Goal: Task Accomplishment & Management: Manage account settings

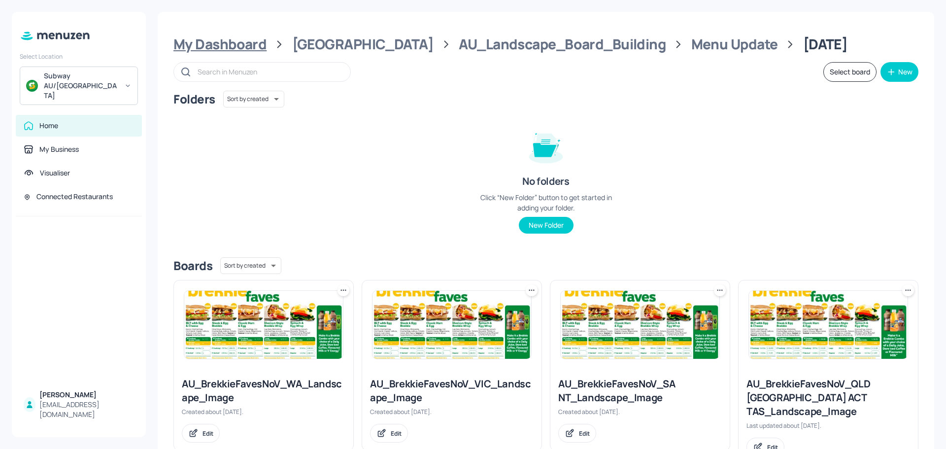
click at [214, 44] on div "My Dashboard" at bounding box center [219, 44] width 93 height 18
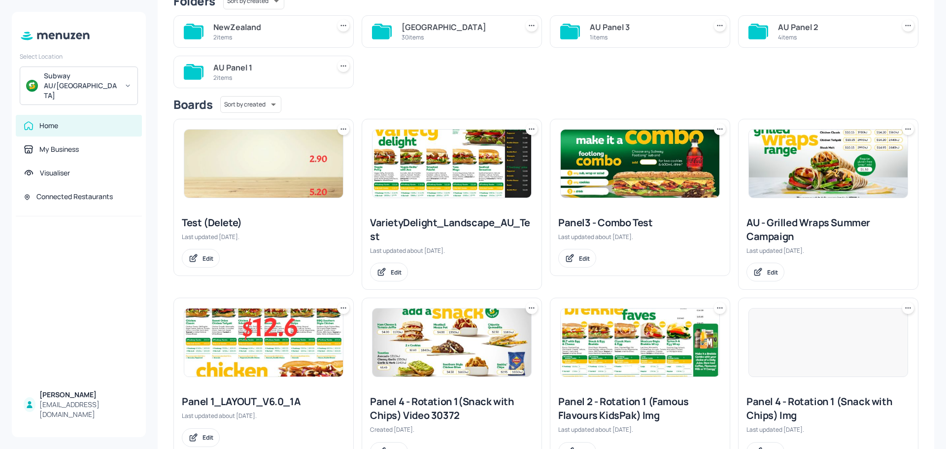
scroll to position [99, 0]
click at [283, 168] on img at bounding box center [263, 163] width 159 height 68
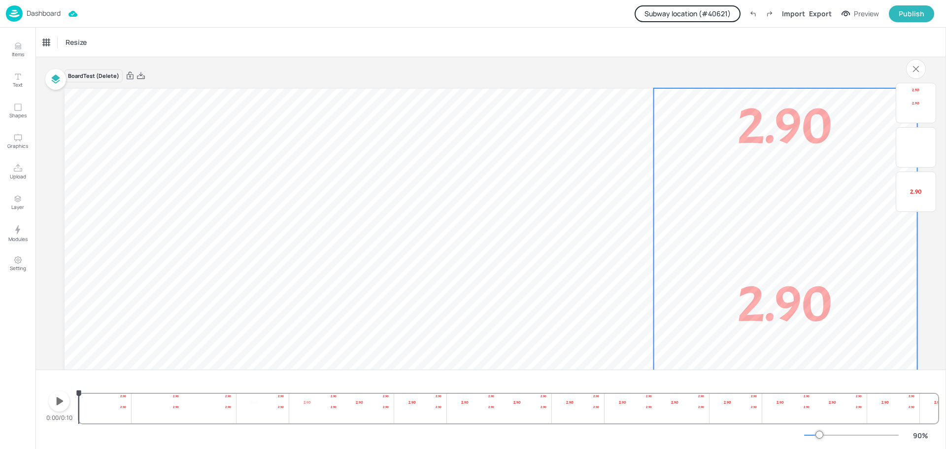
click at [799, 127] on span "2.90" at bounding box center [785, 125] width 95 height 67
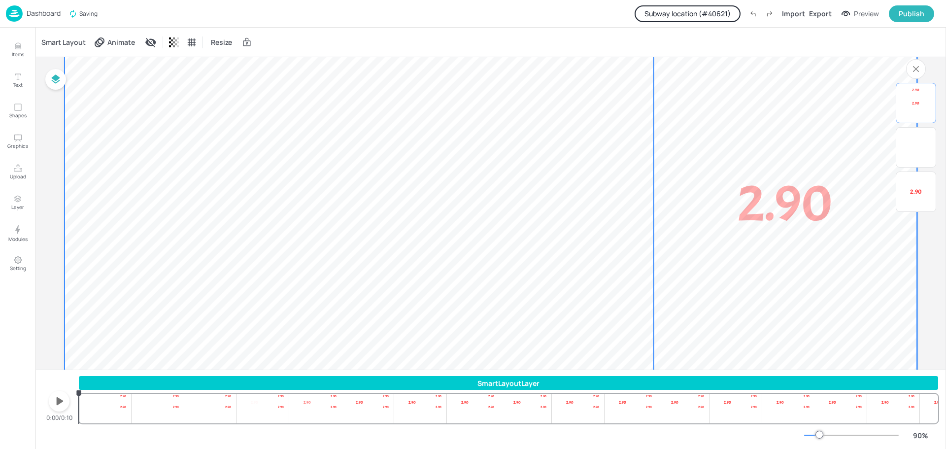
scroll to position [75, 0]
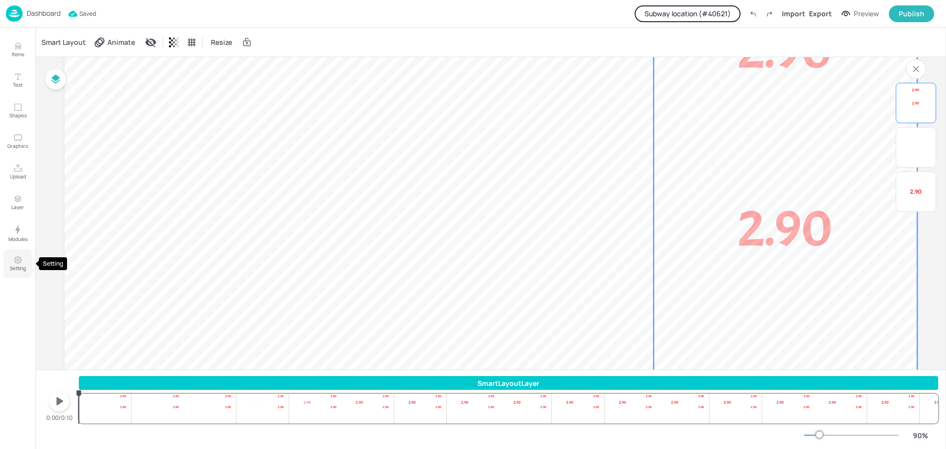
click at [17, 261] on icon "Setting" at bounding box center [18, 260] width 2 height 2
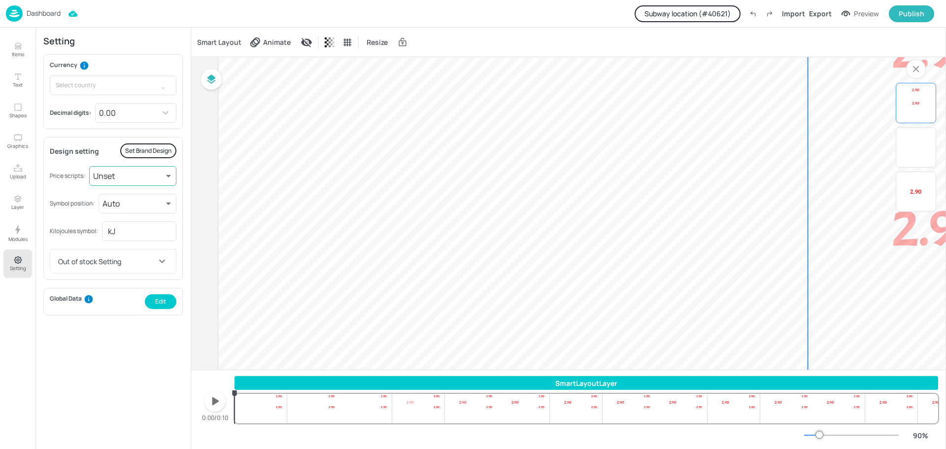
click at [155, 177] on body "Dashboard Subway location (# 40621 ) Import Export Preview Publish Items Text S…" at bounding box center [473, 224] width 946 height 449
click at [141, 214] on icon at bounding box center [145, 216] width 12 height 12
type input "sup"
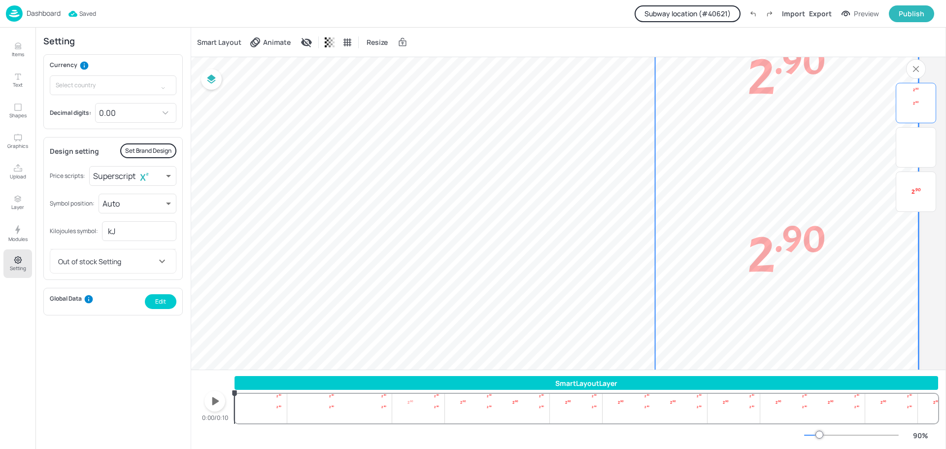
scroll to position [0, 156]
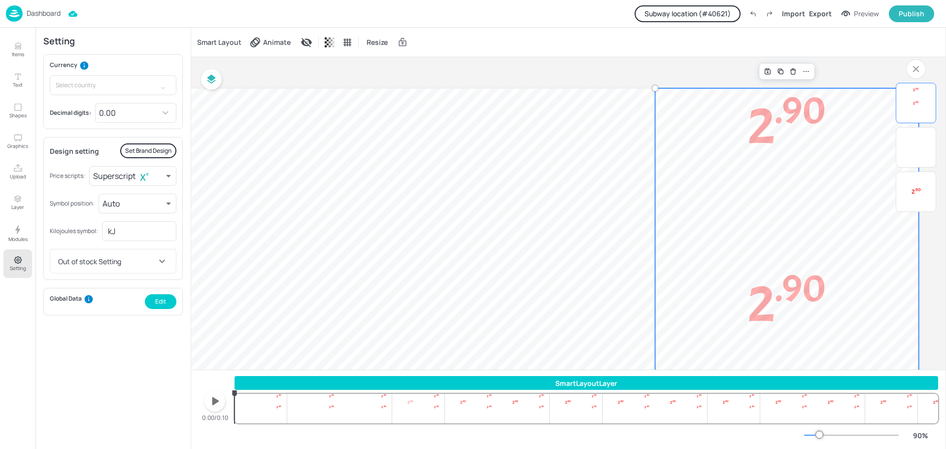
click at [778, 118] on sup ".90" at bounding box center [800, 109] width 51 height 51
click at [802, 69] on icon at bounding box center [806, 71] width 8 height 8
click at [710, 145] on p "2 .90" at bounding box center [786, 125] width 263 height 75
click at [779, 121] on sup ".90" at bounding box center [800, 109] width 51 height 51
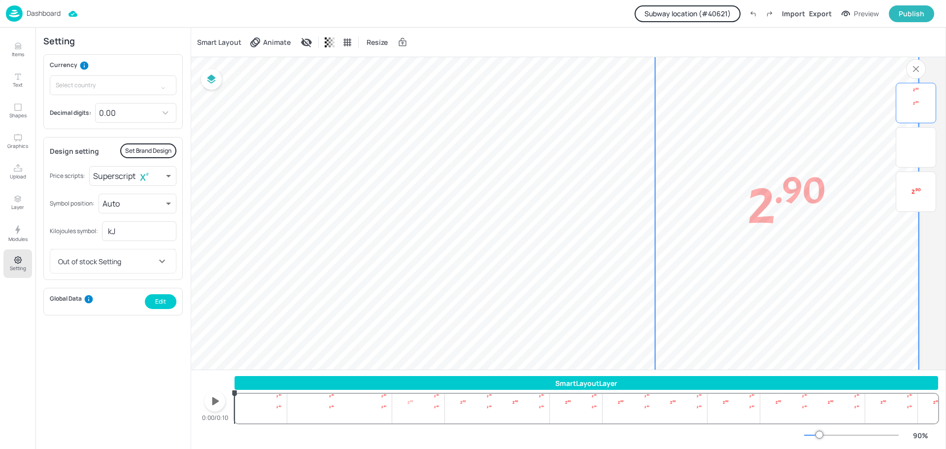
scroll to position [99, 156]
click at [52, 12] on p "Dashboard" at bounding box center [44, 13] width 34 height 7
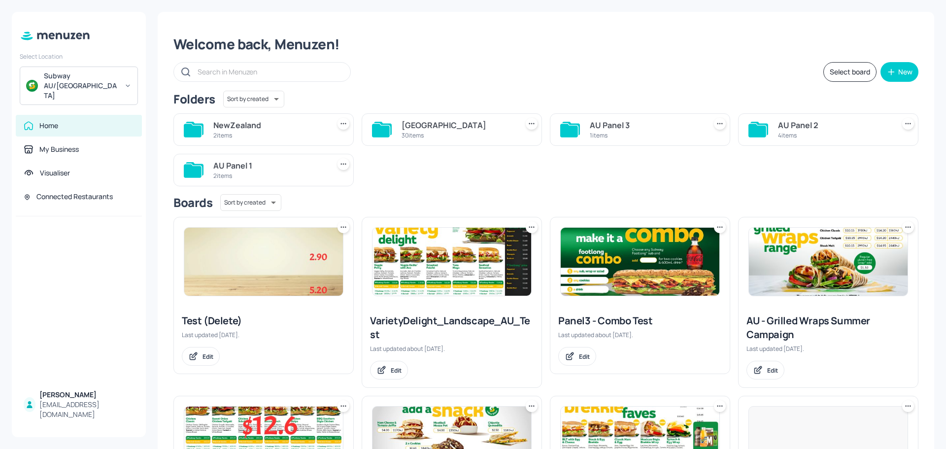
click at [442, 127] on div "[GEOGRAPHIC_DATA]" at bounding box center [458, 125] width 112 height 12
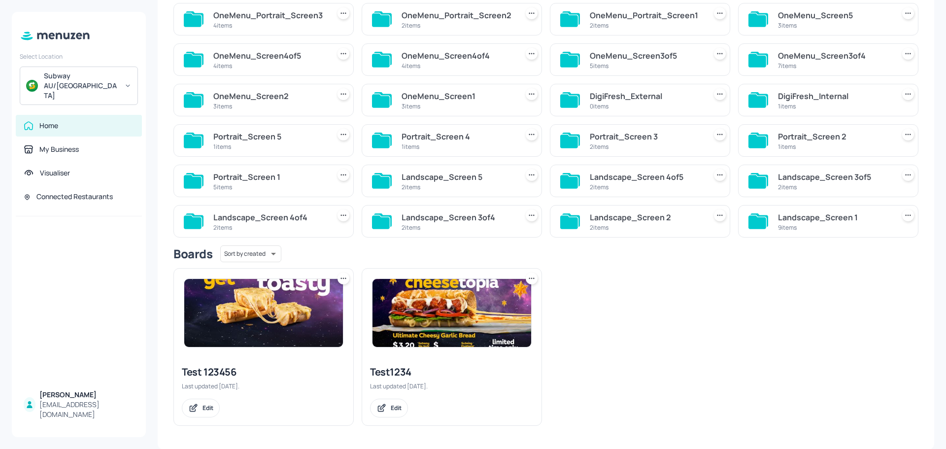
scroll to position [160, 0]
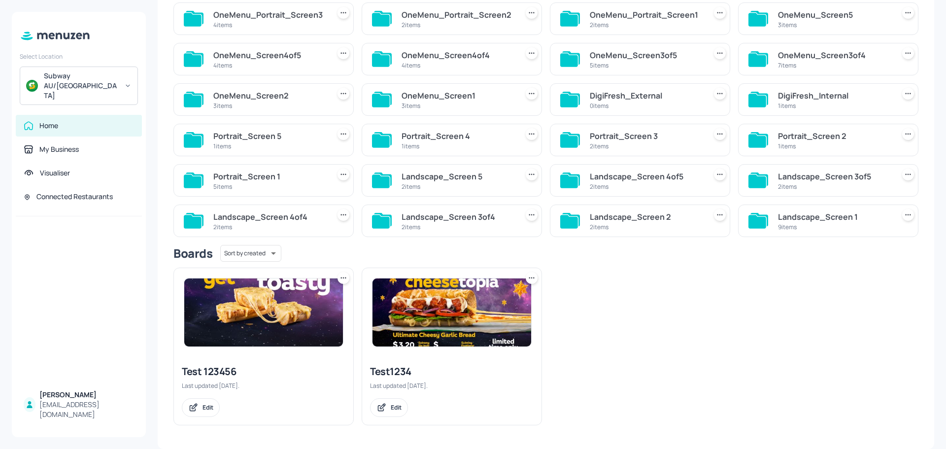
click at [309, 319] on img at bounding box center [263, 312] width 159 height 68
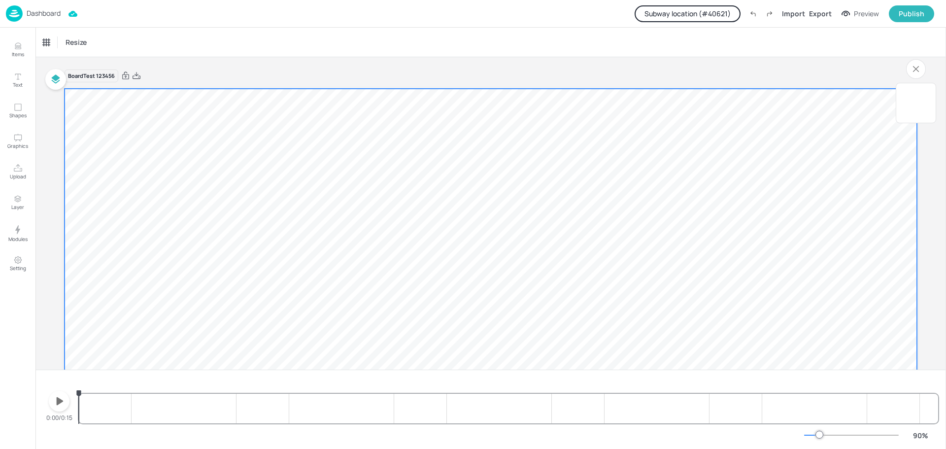
scroll to position [223, 0]
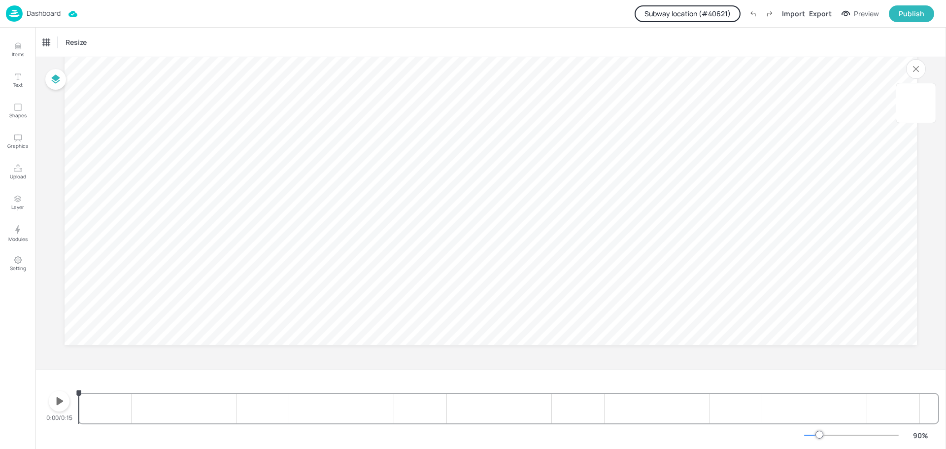
click at [54, 401] on icon "button" at bounding box center [59, 401] width 16 height 16
click at [42, 18] on div "Dashboard" at bounding box center [33, 13] width 55 height 16
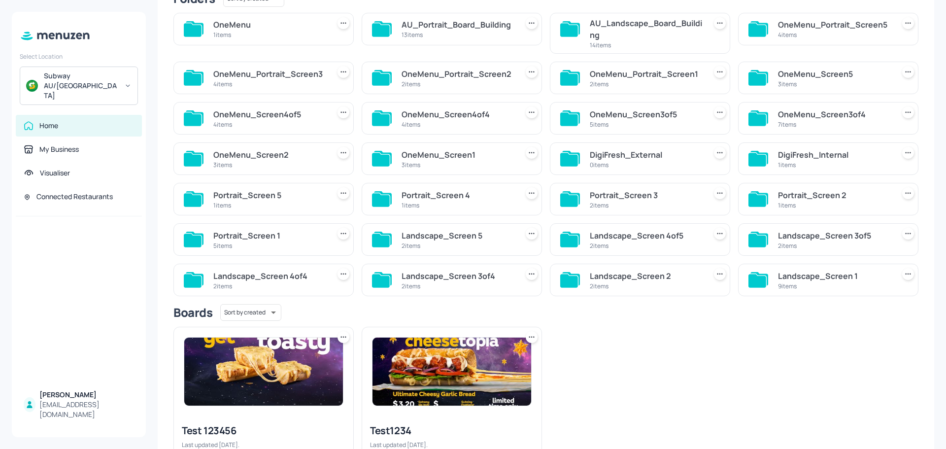
scroll to position [148, 0]
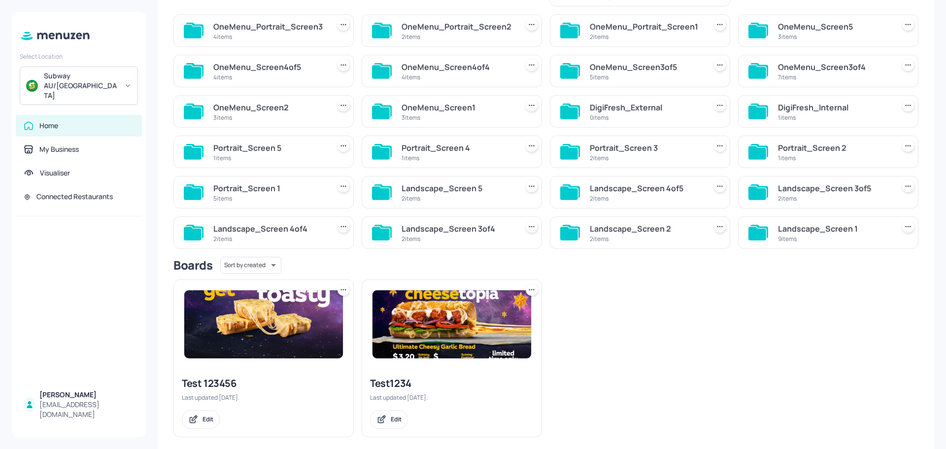
click at [794, 229] on div "Landscape_Screen 1" at bounding box center [834, 229] width 112 height 12
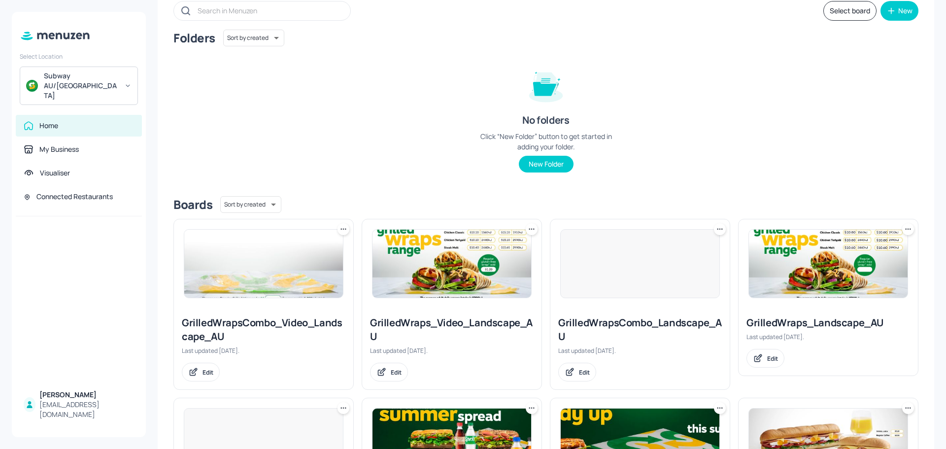
scroll to position [0, 0]
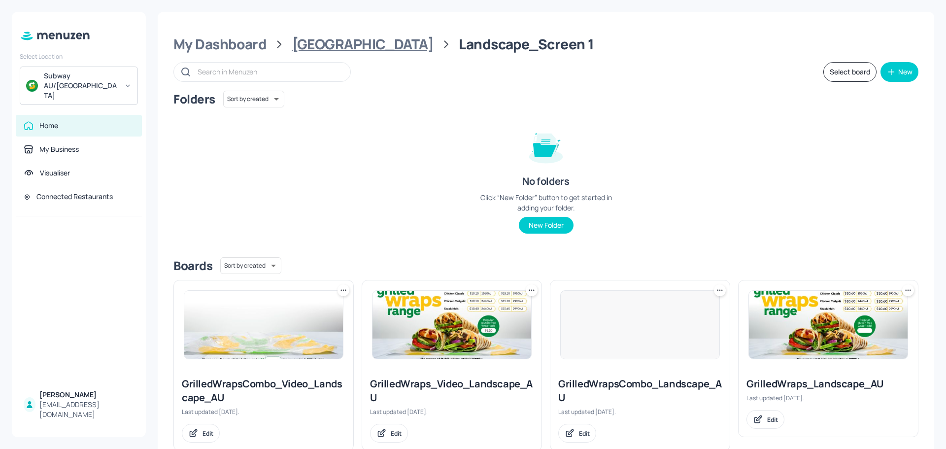
click at [329, 42] on div "[GEOGRAPHIC_DATA]" at bounding box center [362, 44] width 141 height 18
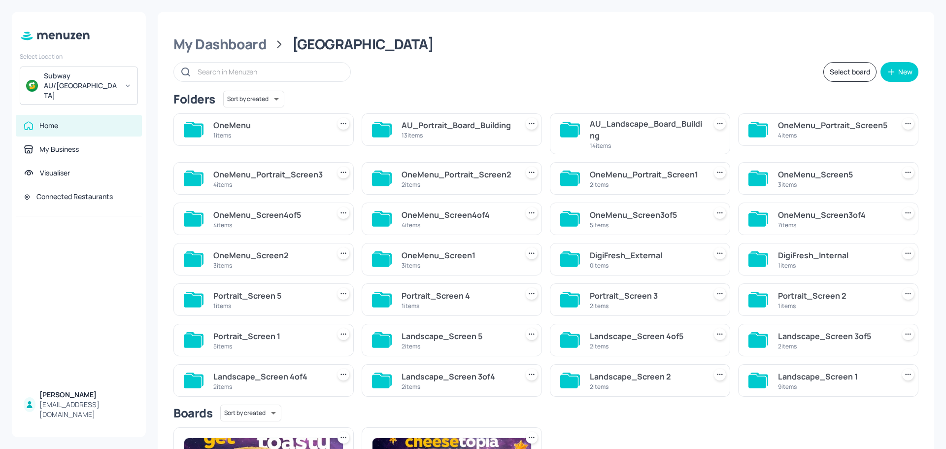
click at [433, 252] on div "OneMenu_Screen1" at bounding box center [458, 255] width 112 height 12
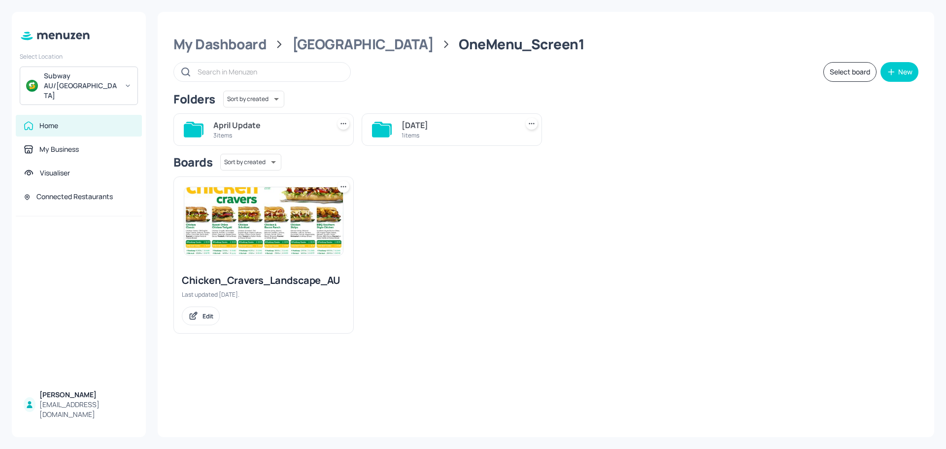
click at [422, 133] on div "1 items" at bounding box center [458, 135] width 112 height 8
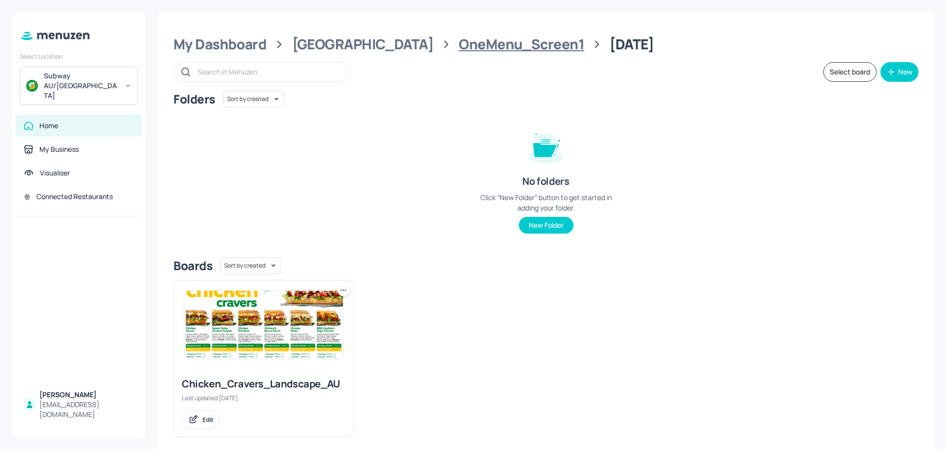
click at [459, 48] on div "OneMenu_Screen1" at bounding box center [522, 44] width 126 height 18
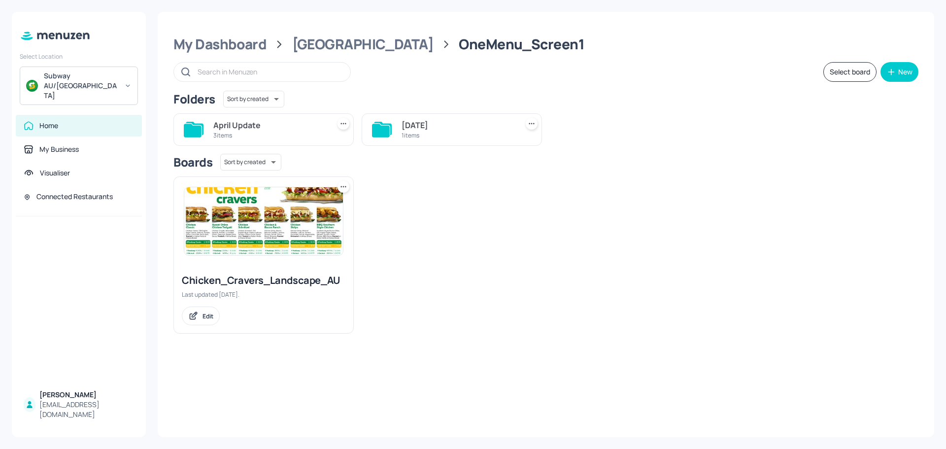
click at [269, 143] on div "April Update 3 items" at bounding box center [263, 129] width 180 height 33
click at [279, 126] on div "April Update" at bounding box center [269, 125] width 112 height 12
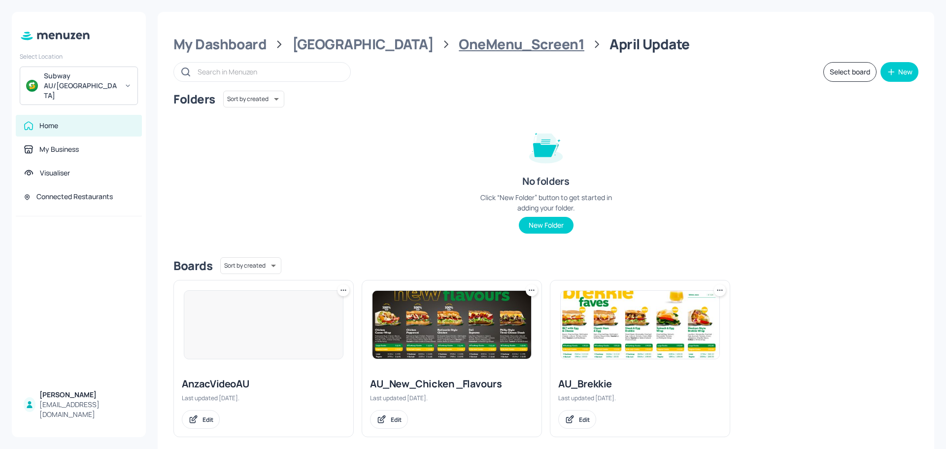
click at [459, 43] on div "OneMenu_Screen1" at bounding box center [522, 44] width 126 height 18
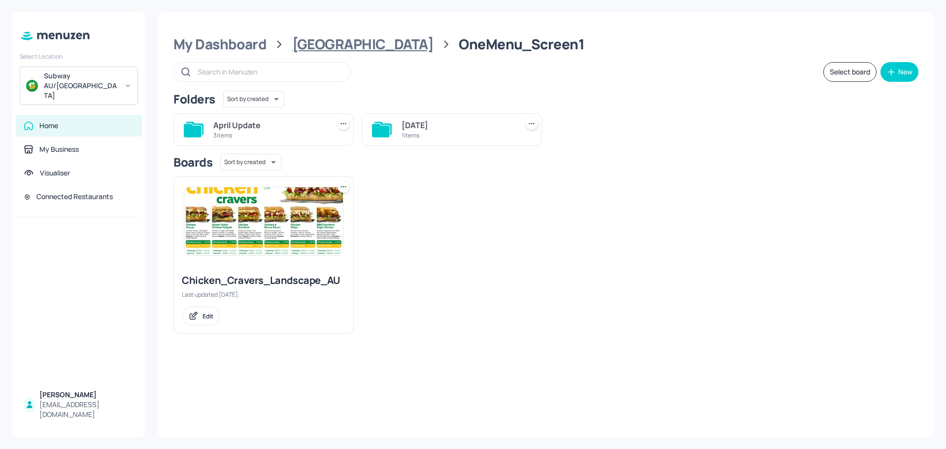
click at [318, 50] on div "[GEOGRAPHIC_DATA]" at bounding box center [362, 44] width 141 height 18
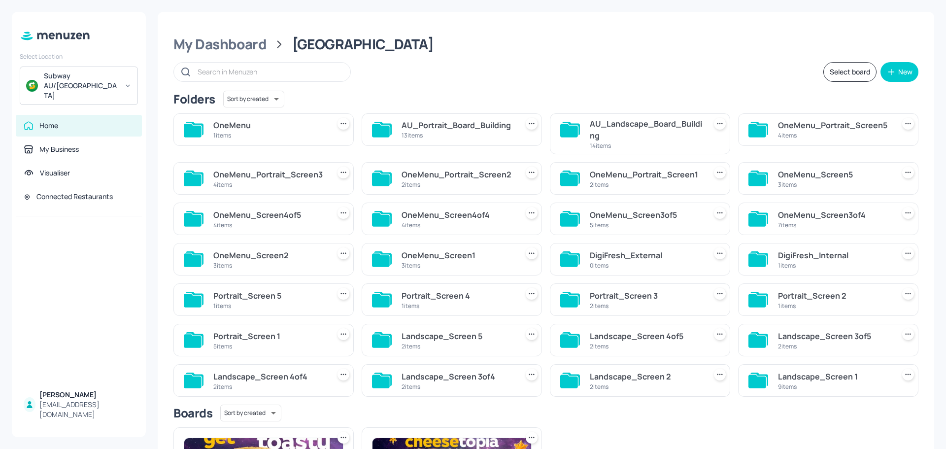
click at [275, 135] on div "1 items" at bounding box center [269, 135] width 112 height 8
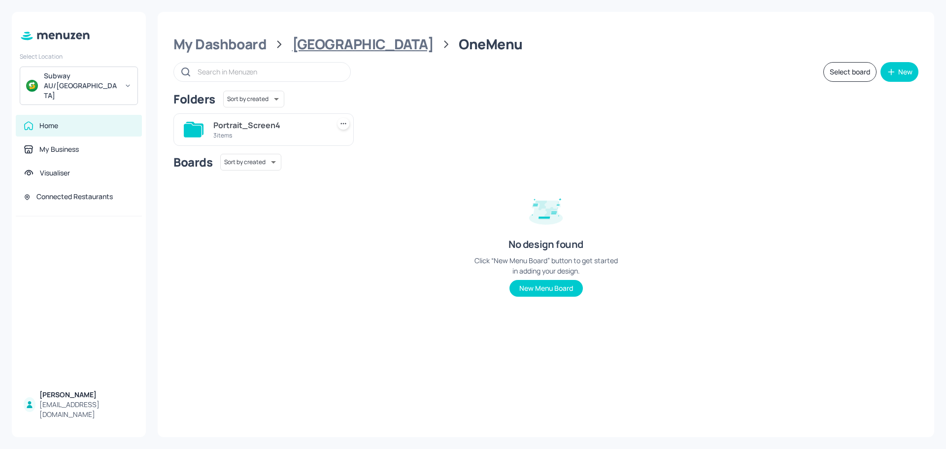
click at [312, 40] on div "[GEOGRAPHIC_DATA]" at bounding box center [362, 44] width 141 height 18
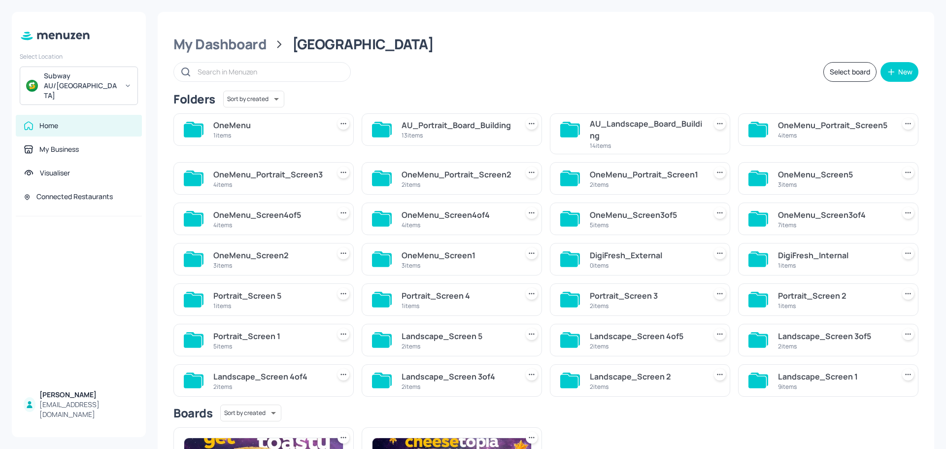
click at [606, 125] on div "AU_Landscape_Board_Building" at bounding box center [646, 130] width 112 height 24
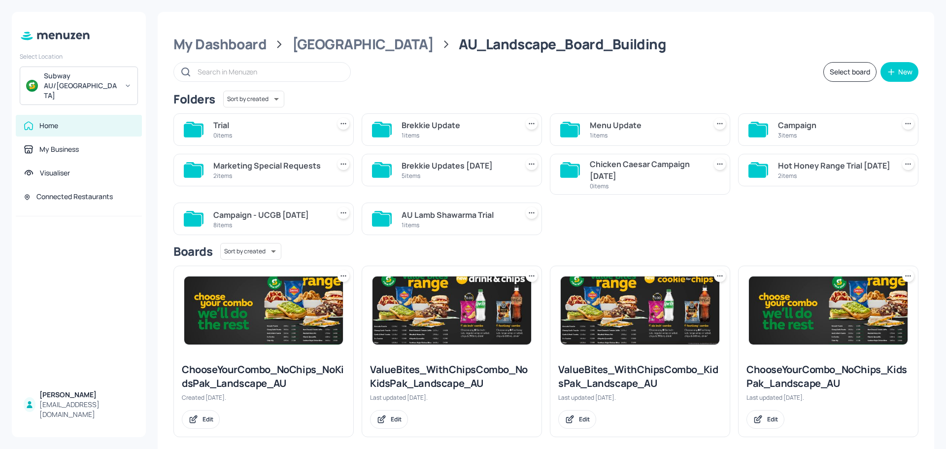
click at [462, 174] on div "5 items" at bounding box center [458, 175] width 112 height 8
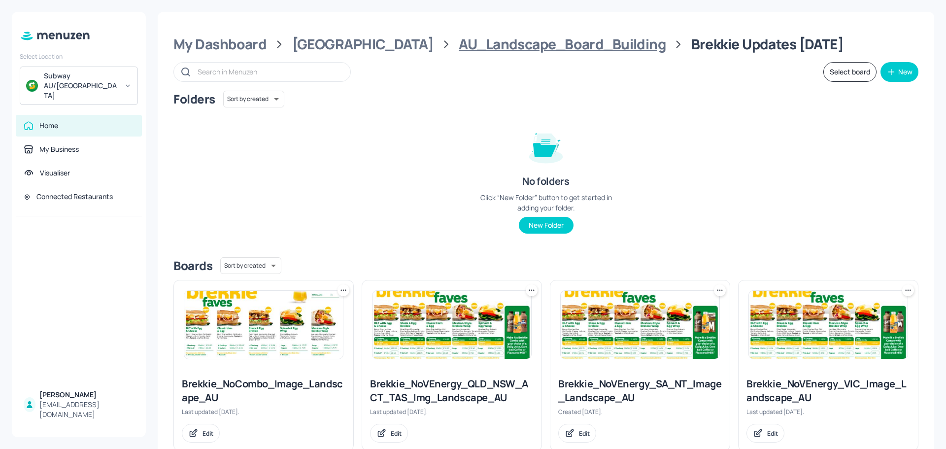
click at [532, 47] on div "AU_Landscape_Board_Building" at bounding box center [562, 44] width 207 height 18
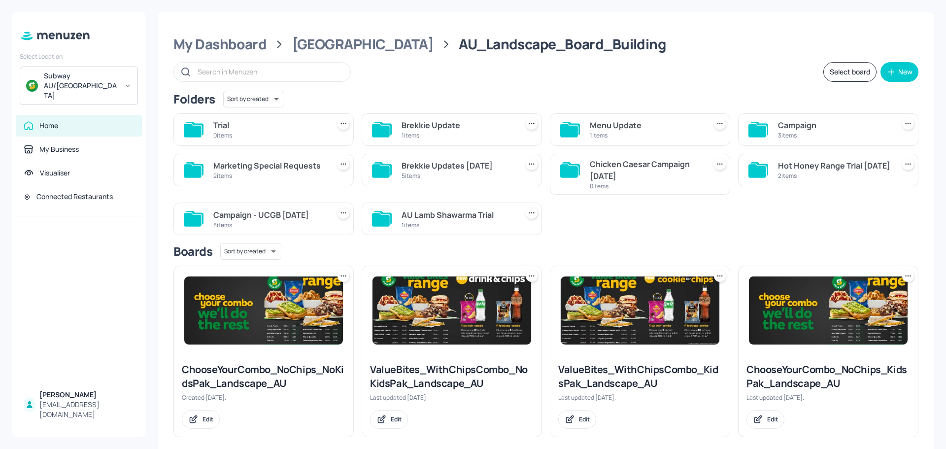
click at [604, 132] on div "1 items" at bounding box center [646, 135] width 112 height 8
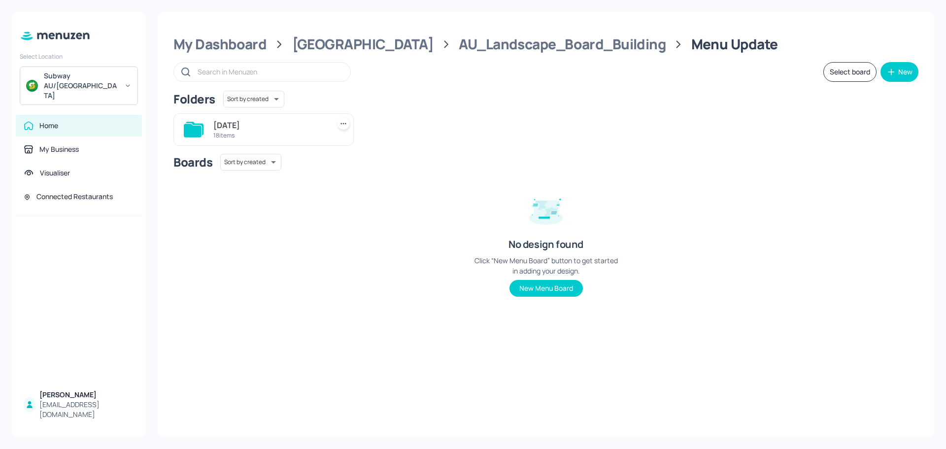
click at [216, 130] on div "[DATE]" at bounding box center [269, 125] width 112 height 12
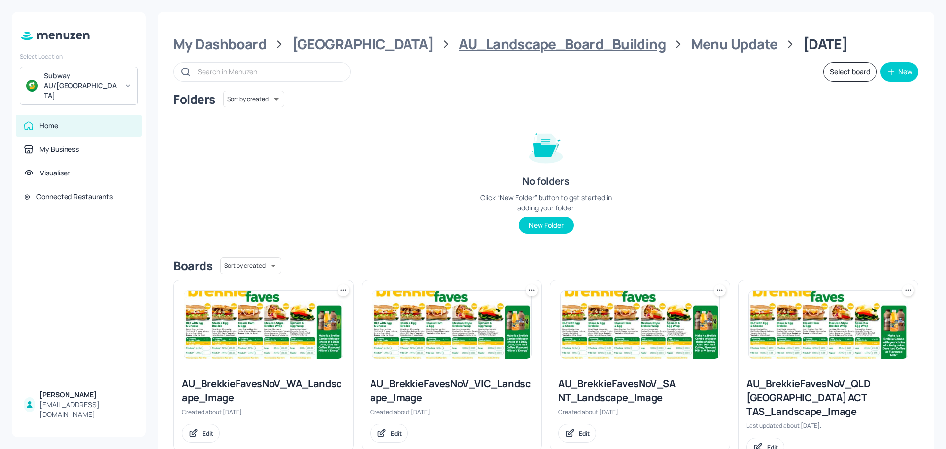
click at [506, 49] on div "AU_Landscape_Board_Building" at bounding box center [562, 44] width 207 height 18
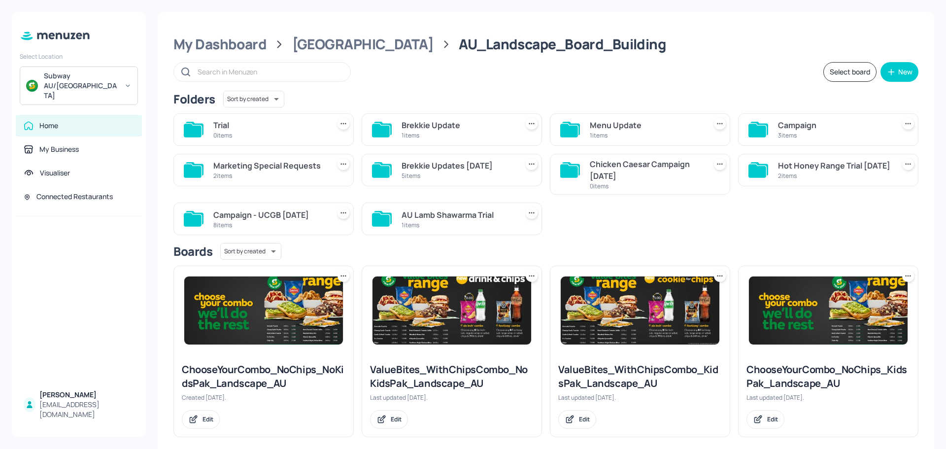
click at [443, 134] on div "1 items" at bounding box center [458, 135] width 112 height 8
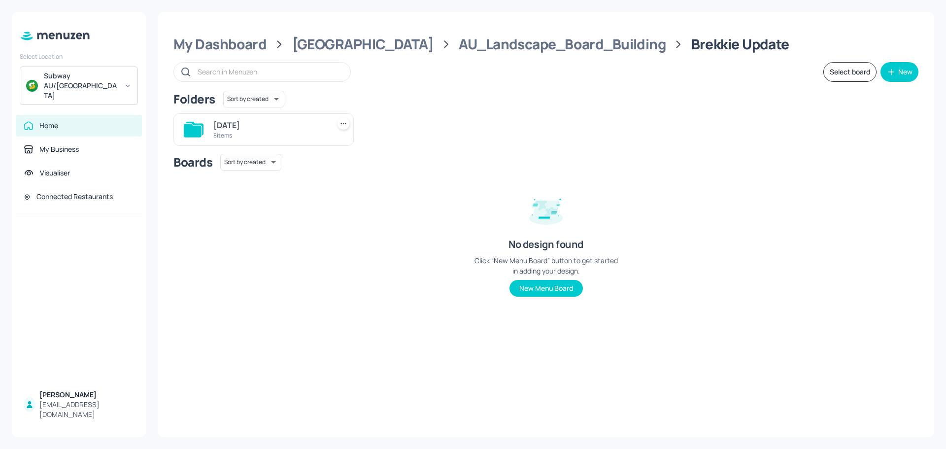
click at [238, 134] on div "8 items" at bounding box center [269, 135] width 112 height 8
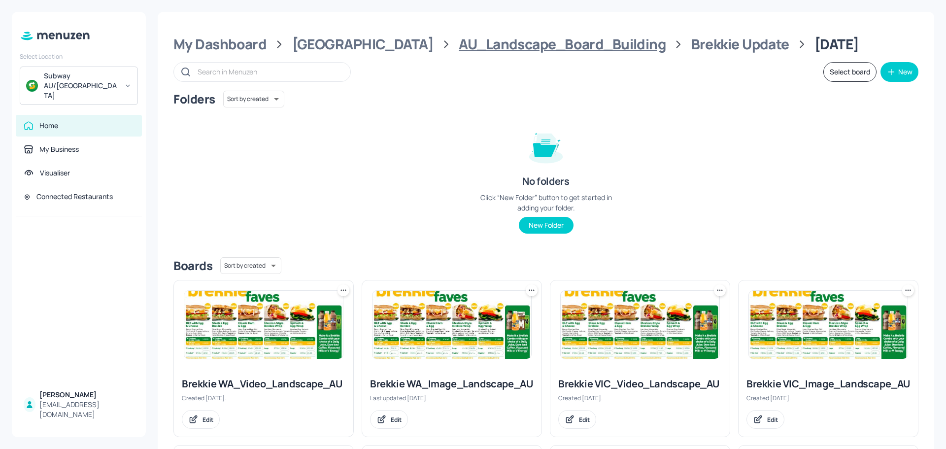
click at [527, 46] on div "AU_Landscape_Board_Building" at bounding box center [562, 44] width 207 height 18
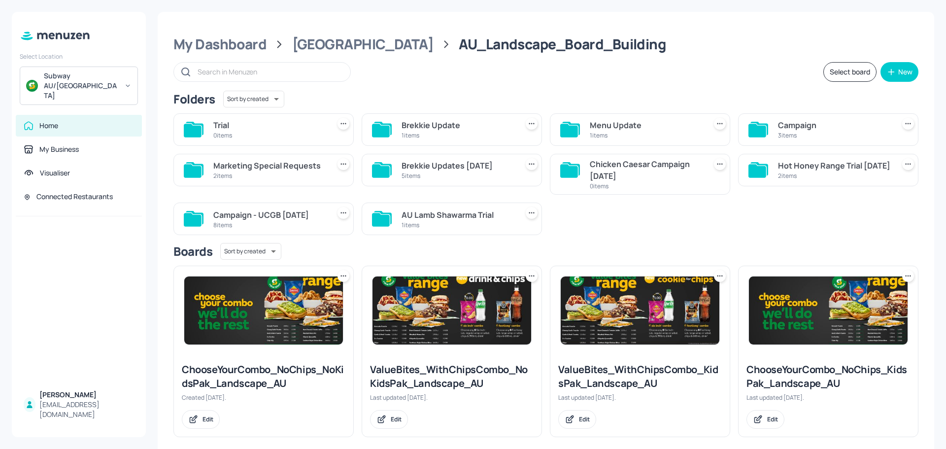
click at [814, 126] on div "Campaign" at bounding box center [834, 125] width 112 height 12
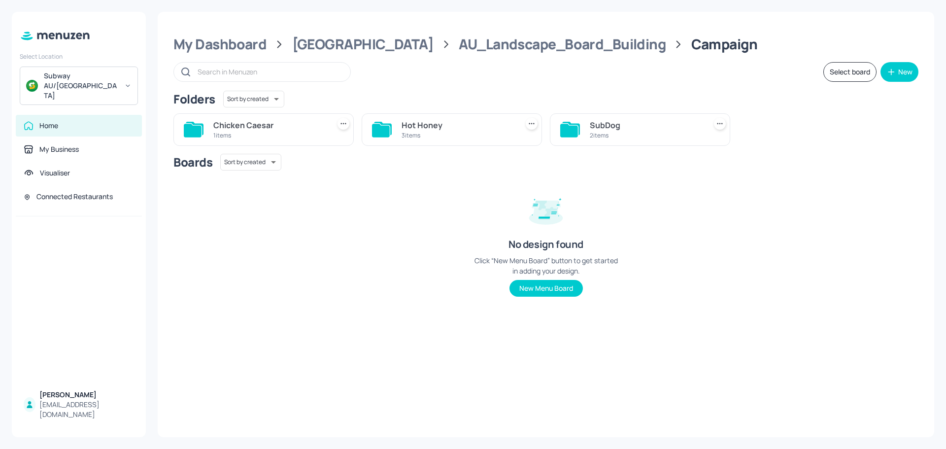
click at [639, 136] on div "2 items" at bounding box center [646, 135] width 112 height 8
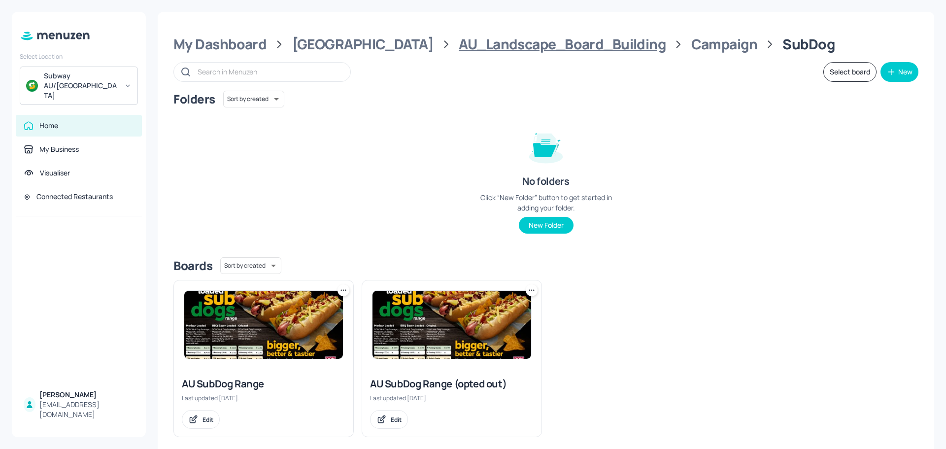
click at [459, 45] on div "AU_Landscape_Board_Building" at bounding box center [562, 44] width 207 height 18
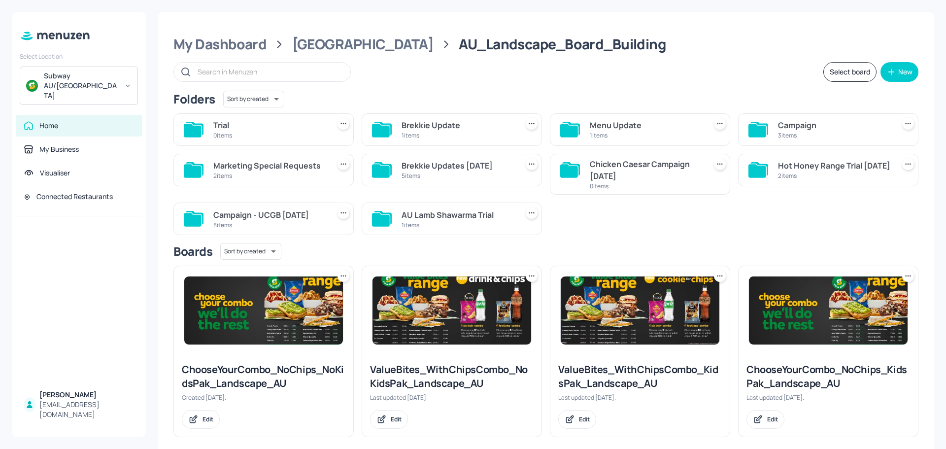
click at [278, 221] on div "8 items" at bounding box center [269, 225] width 112 height 8
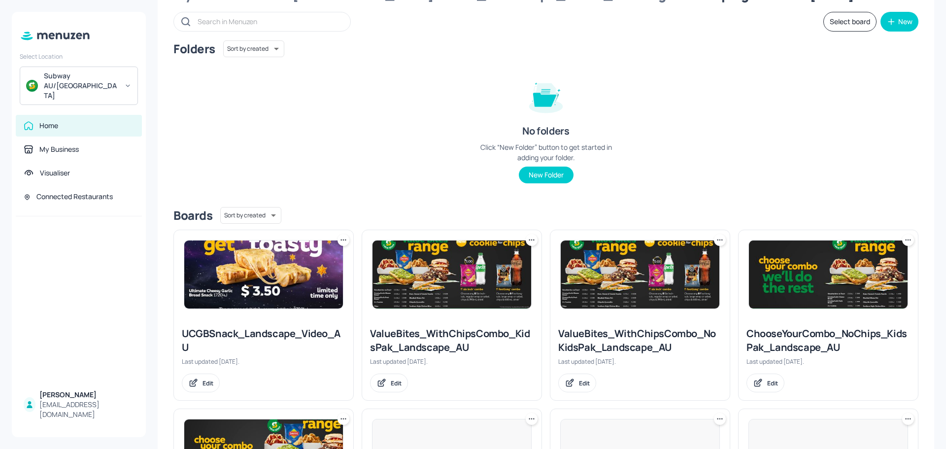
scroll to position [148, 0]
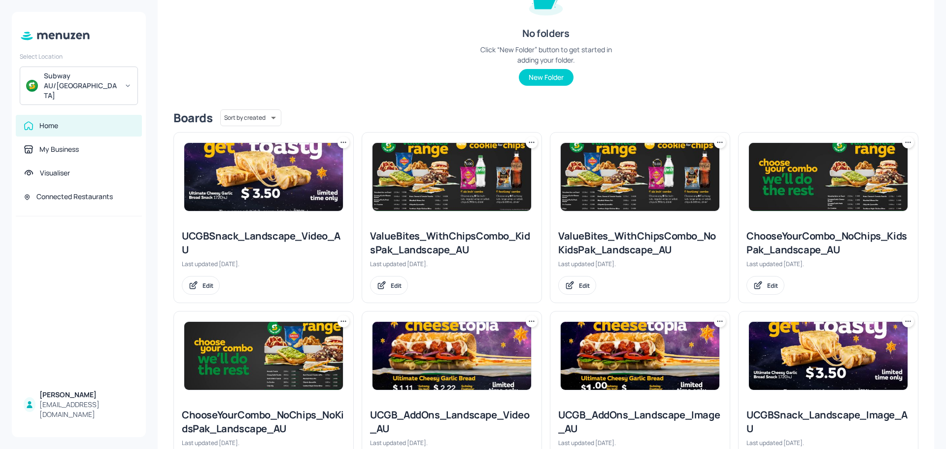
click at [263, 179] on img at bounding box center [263, 177] width 159 height 68
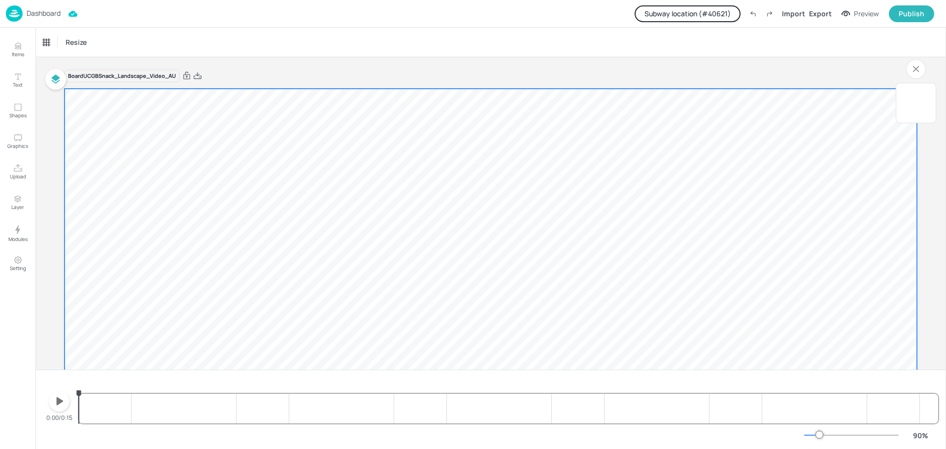
scroll to position [223, 0]
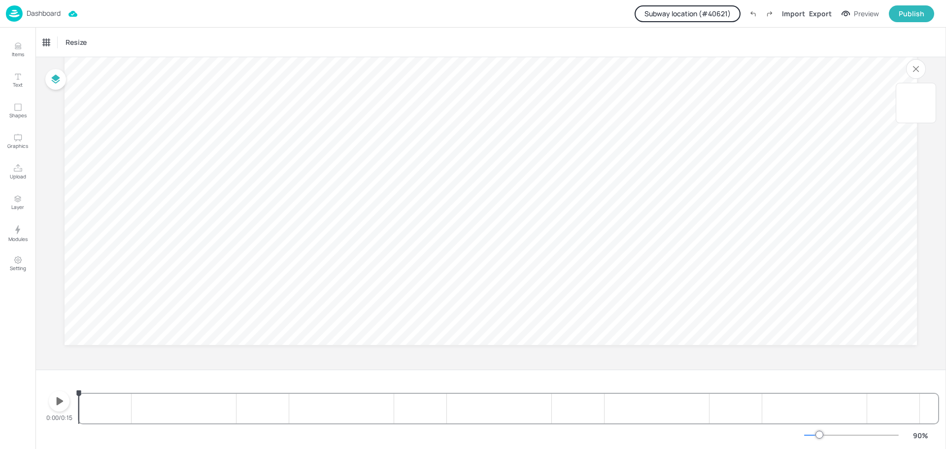
click at [57, 405] on icon "button" at bounding box center [59, 401] width 16 height 16
click at [58, 400] on icon "button" at bounding box center [59, 401] width 8 height 9
